Goal: Task Accomplishment & Management: Complete application form

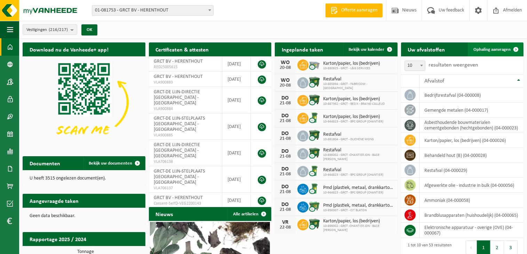
click at [514, 48] on span at bounding box center [516, 49] width 14 height 14
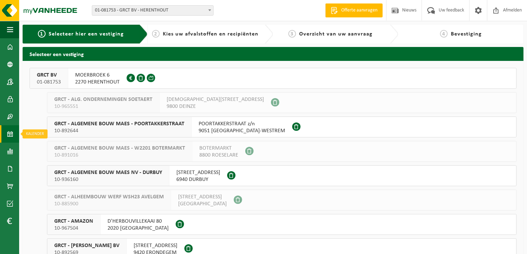
click at [5, 128] on link "Kalender" at bounding box center [9, 133] width 19 height 17
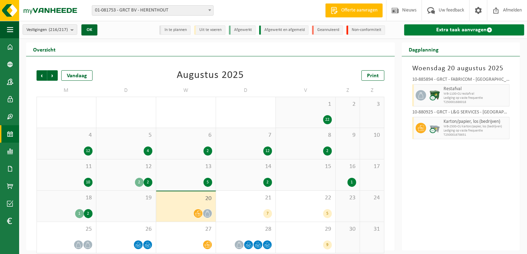
click at [458, 29] on link "Extra taak aanvragen" at bounding box center [464, 29] width 120 height 11
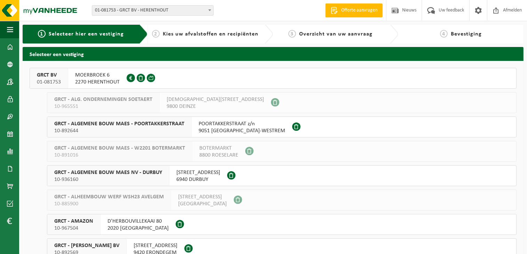
click at [96, 80] on span "2270 HERENTHOUT" at bounding box center [97, 82] width 45 height 7
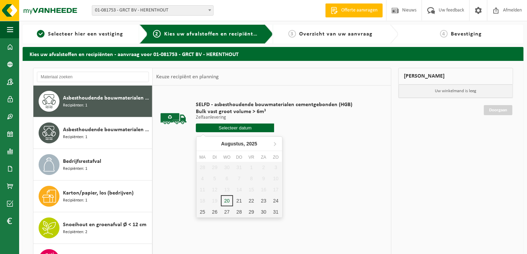
click at [242, 130] on input "text" at bounding box center [235, 128] width 78 height 9
click at [235, 201] on div "21" at bounding box center [239, 200] width 12 height 11
type input "Van [DATE]"
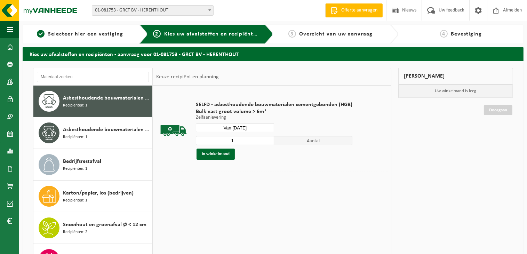
click at [267, 137] on input "1" at bounding box center [235, 140] width 78 height 9
click at [267, 138] on input "2" at bounding box center [235, 140] width 78 height 9
click at [267, 138] on input "3" at bounding box center [235, 140] width 78 height 9
click at [267, 138] on input "4" at bounding box center [235, 140] width 78 height 9
click at [267, 138] on input "5" at bounding box center [235, 140] width 78 height 9
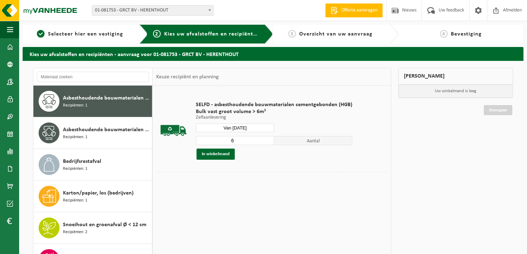
type input "6"
click at [267, 138] on input "6" at bounding box center [235, 140] width 78 height 9
click at [215, 154] on button "In winkelmand" at bounding box center [216, 154] width 38 height 11
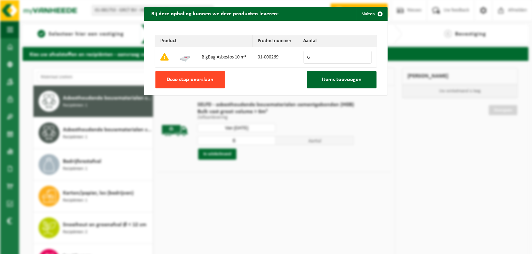
click at [193, 80] on span "Deze stap overslaan" at bounding box center [190, 80] width 47 height 6
type input "0"
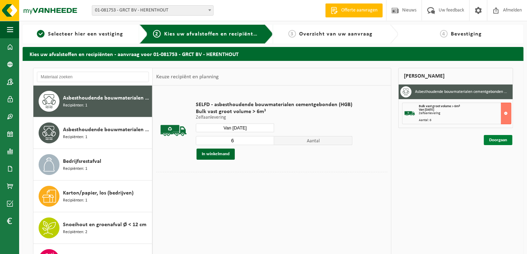
click at [500, 143] on link "Doorgaan" at bounding box center [498, 140] width 29 height 10
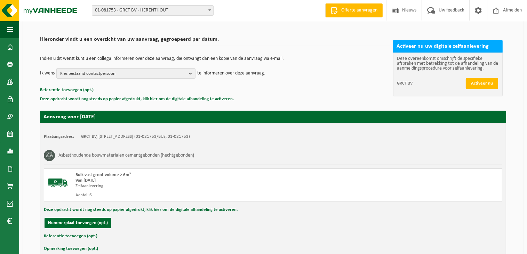
scroll to position [79, 0]
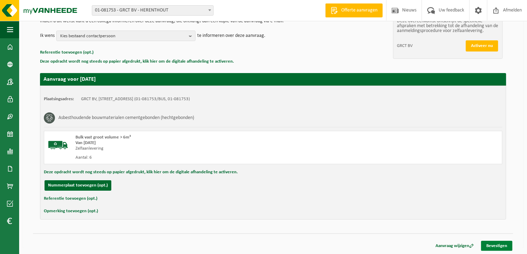
click at [492, 245] on link "Bevestigen" at bounding box center [496, 246] width 31 height 10
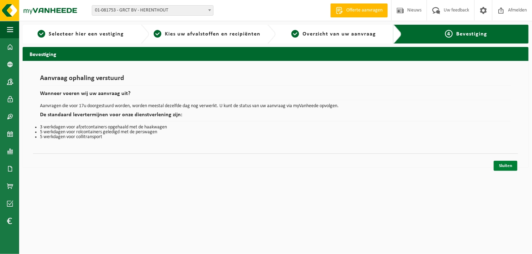
click at [504, 163] on link "Sluiten" at bounding box center [506, 166] width 24 height 10
